Goal: Find specific page/section: Find specific page/section

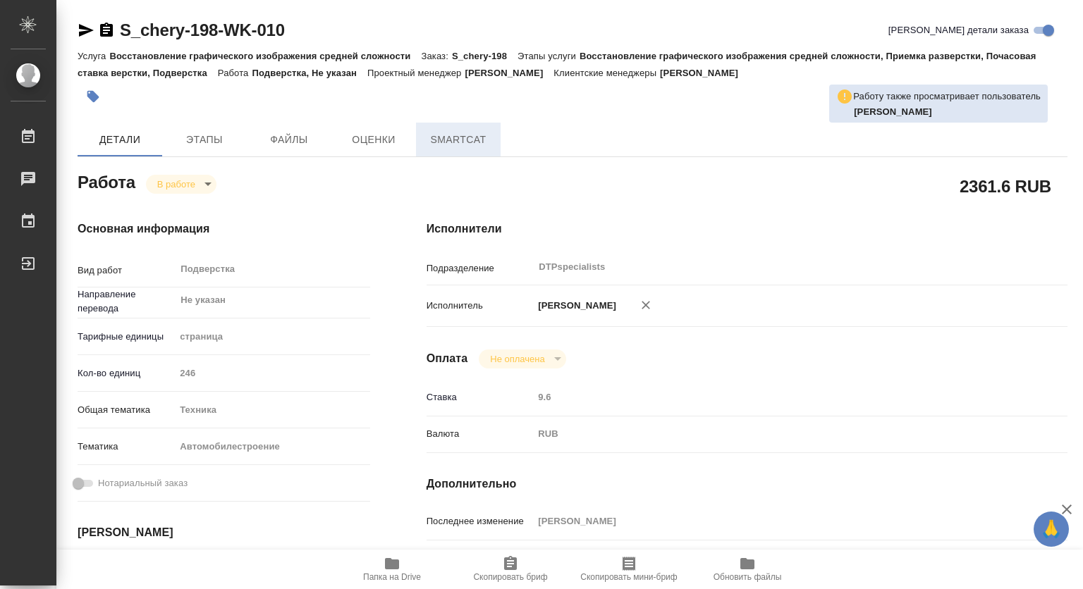
type textarea "x"
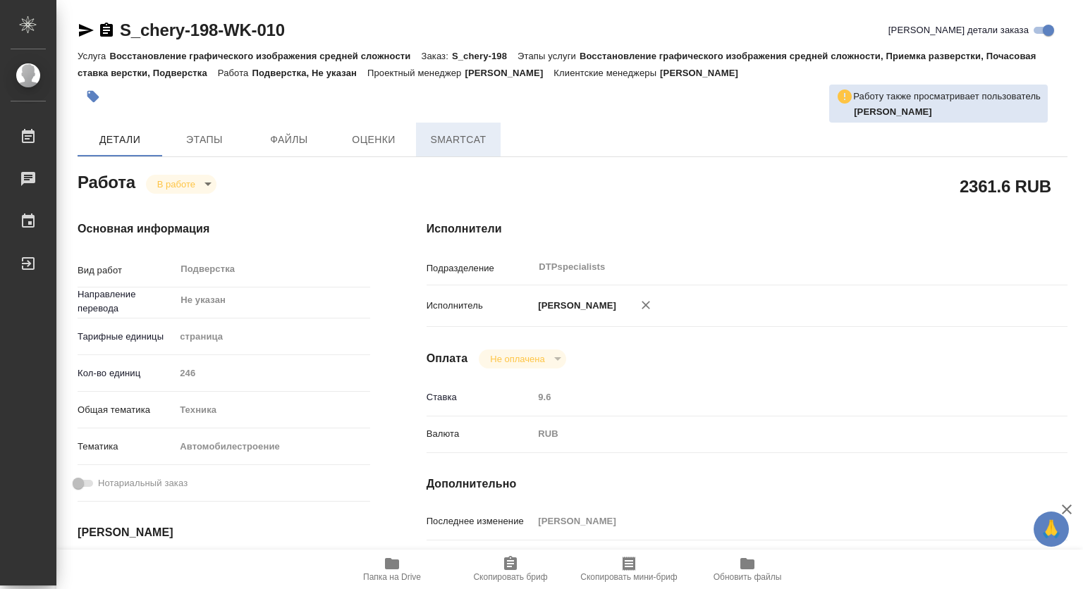
type textarea "x"
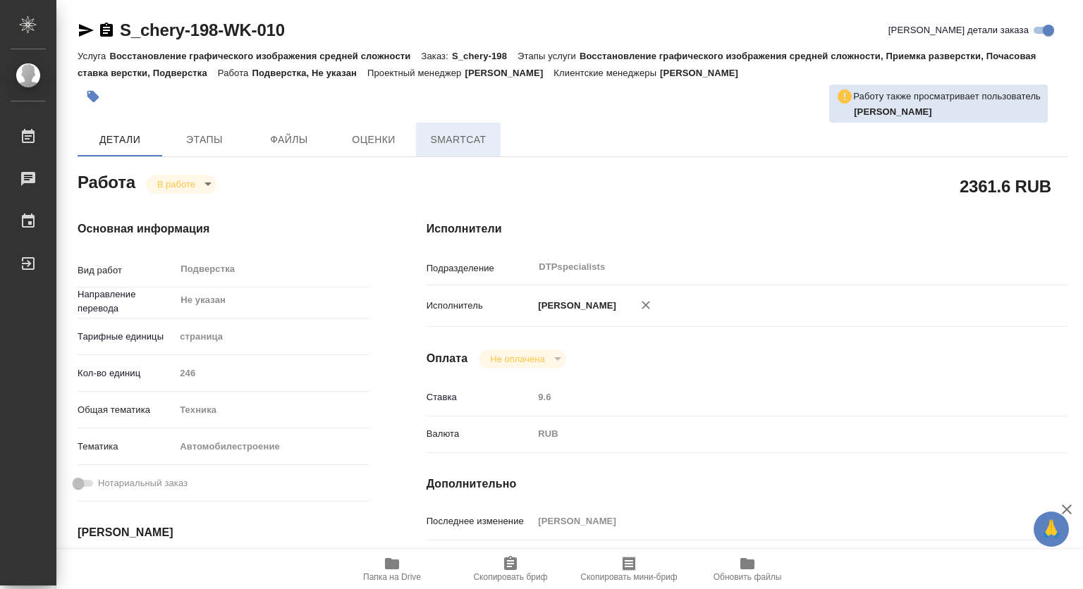
type textarea "x"
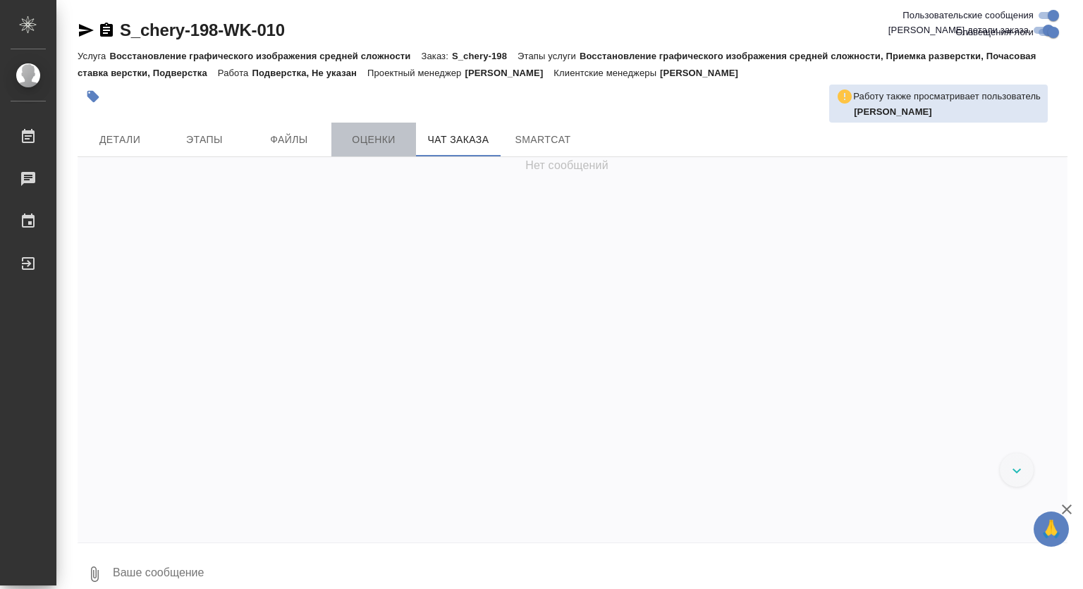
click at [389, 144] on span "Оценки" at bounding box center [374, 140] width 68 height 18
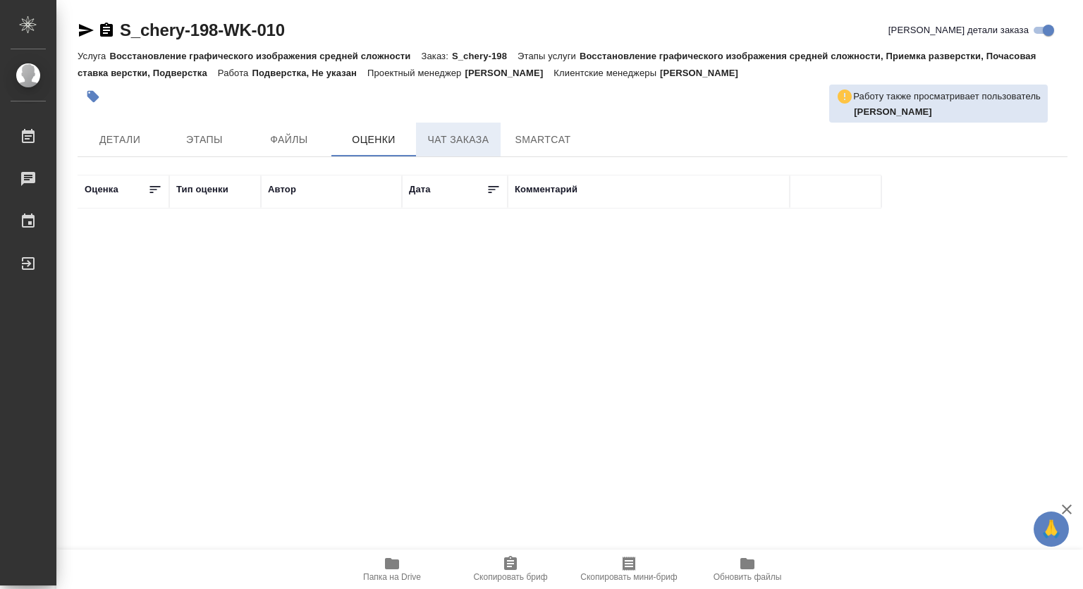
click at [454, 138] on span "Чат заказа" at bounding box center [458, 140] width 68 height 18
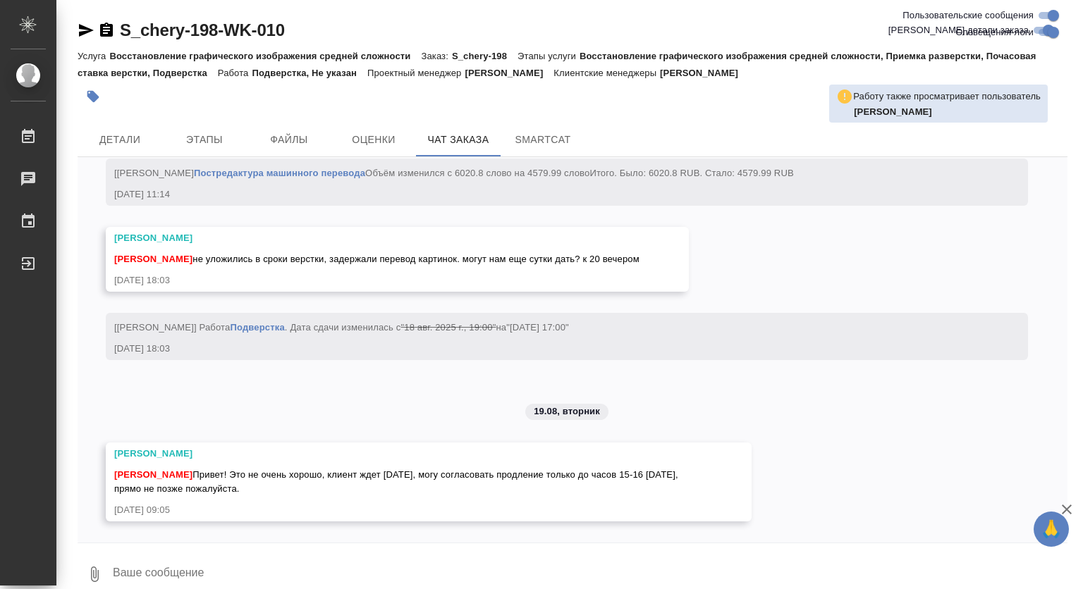
scroll to position [19685, 0]
